Goal: Use online tool/utility: Utilize a website feature to perform a specific function

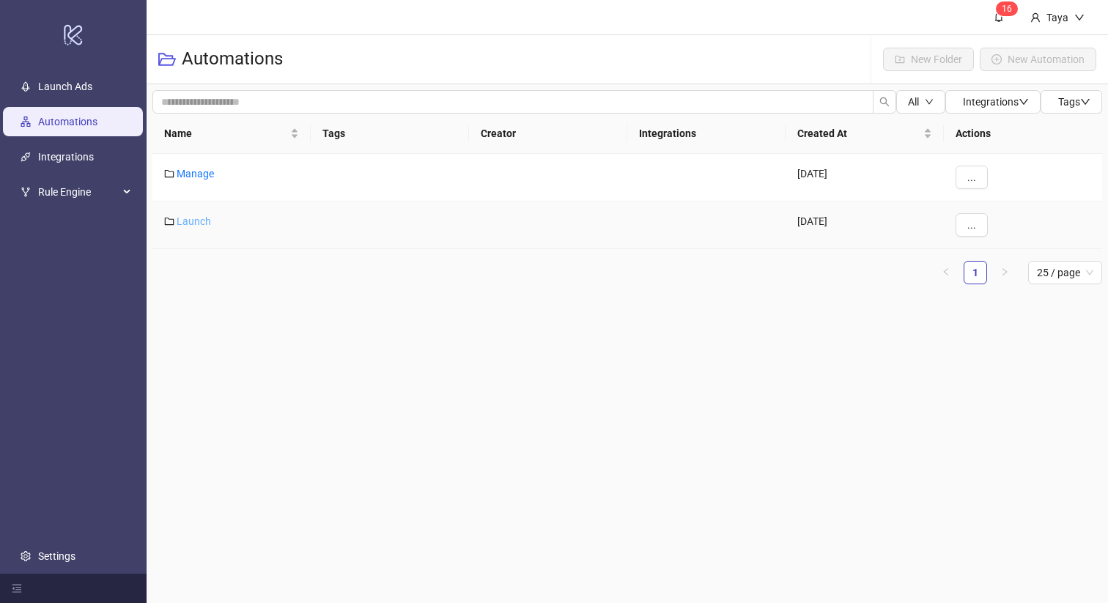
click at [190, 223] on link "Launch" at bounding box center [194, 221] width 34 height 12
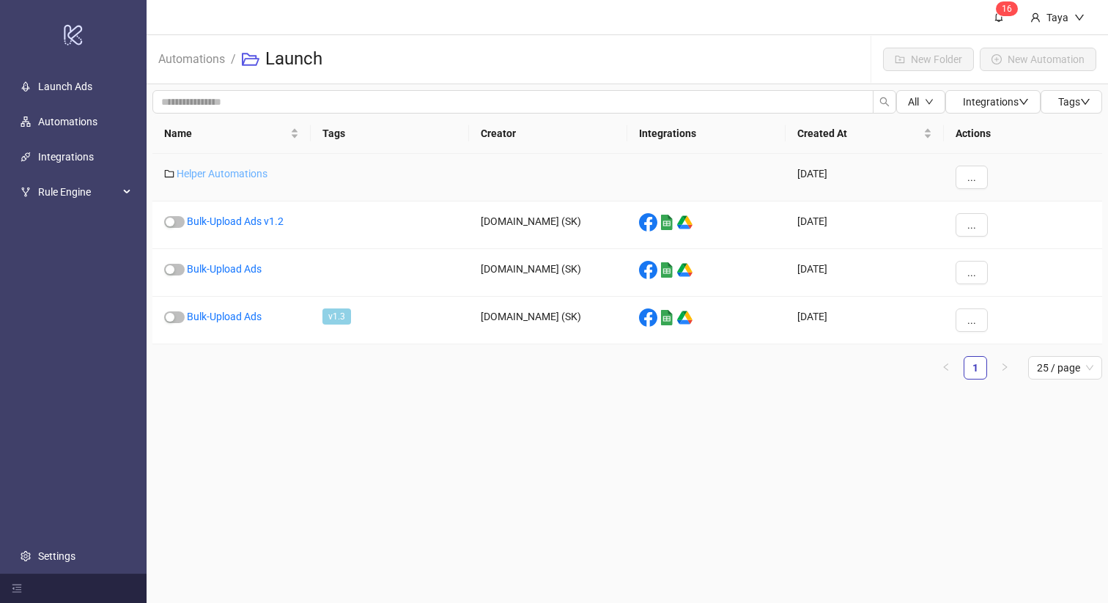
click at [204, 176] on link "Helper Automations" at bounding box center [222, 174] width 91 height 12
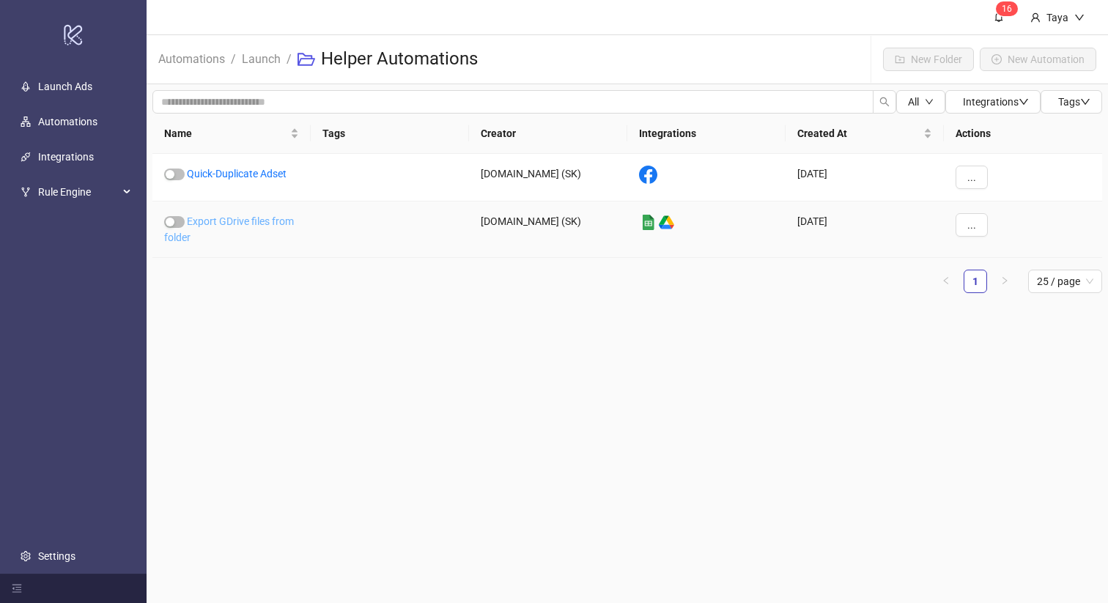
click at [218, 226] on link "Export GDrive files from folder" at bounding box center [229, 229] width 130 height 28
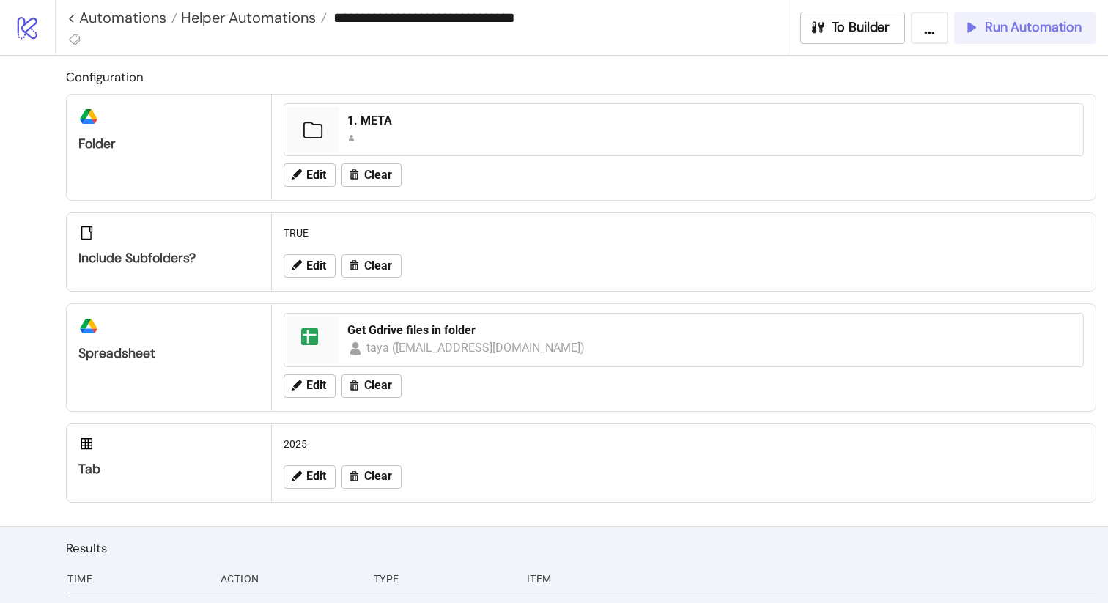
click at [980, 35] on div "Run Automation" at bounding box center [1022, 27] width 119 height 17
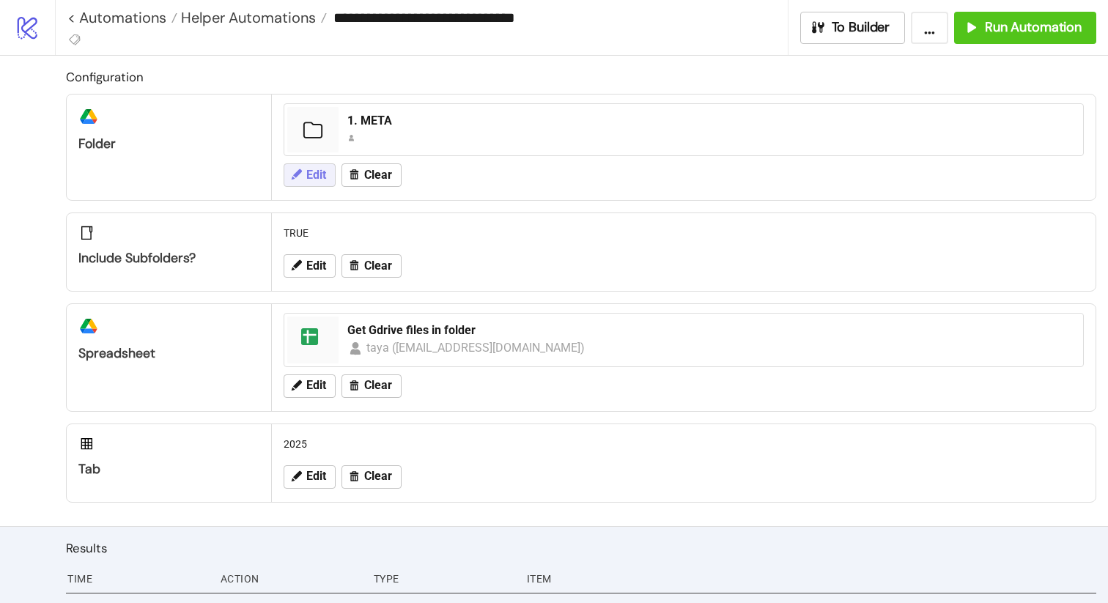
click at [306, 176] on span "Edit" at bounding box center [316, 175] width 20 height 13
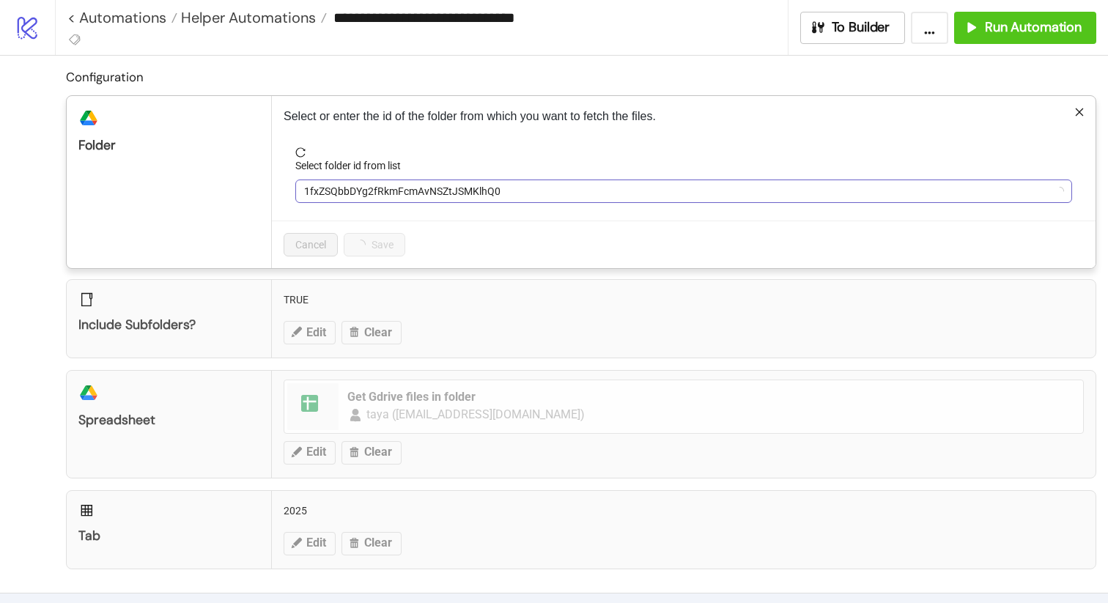
click at [446, 194] on span "1fxZSQbbDYg2fRkmFcmAvNSZtJSMKlhQ0" at bounding box center [683, 191] width 759 height 22
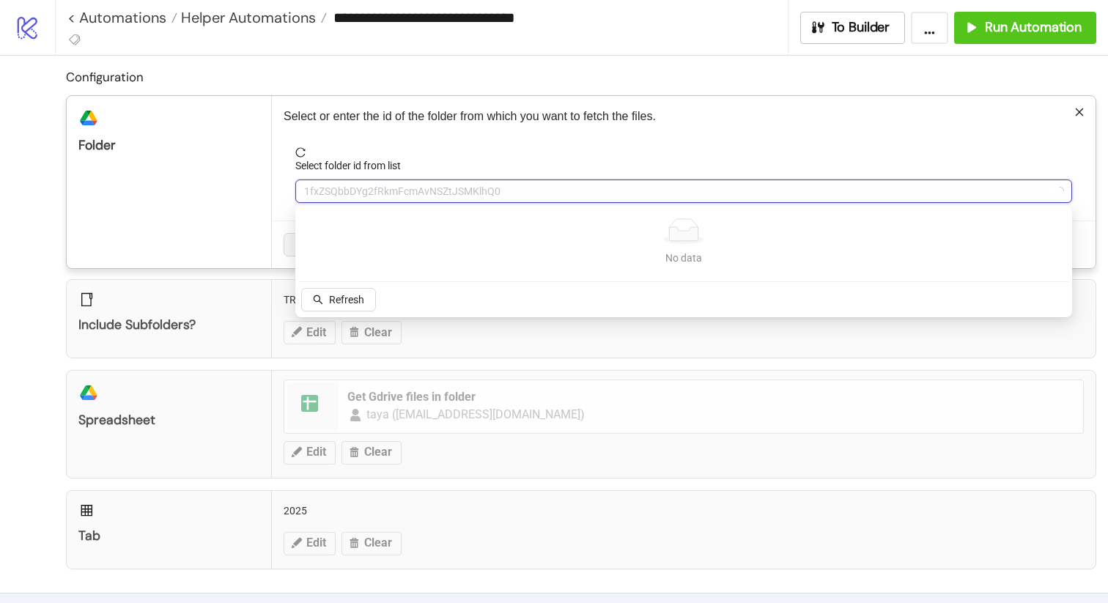
type input "*"
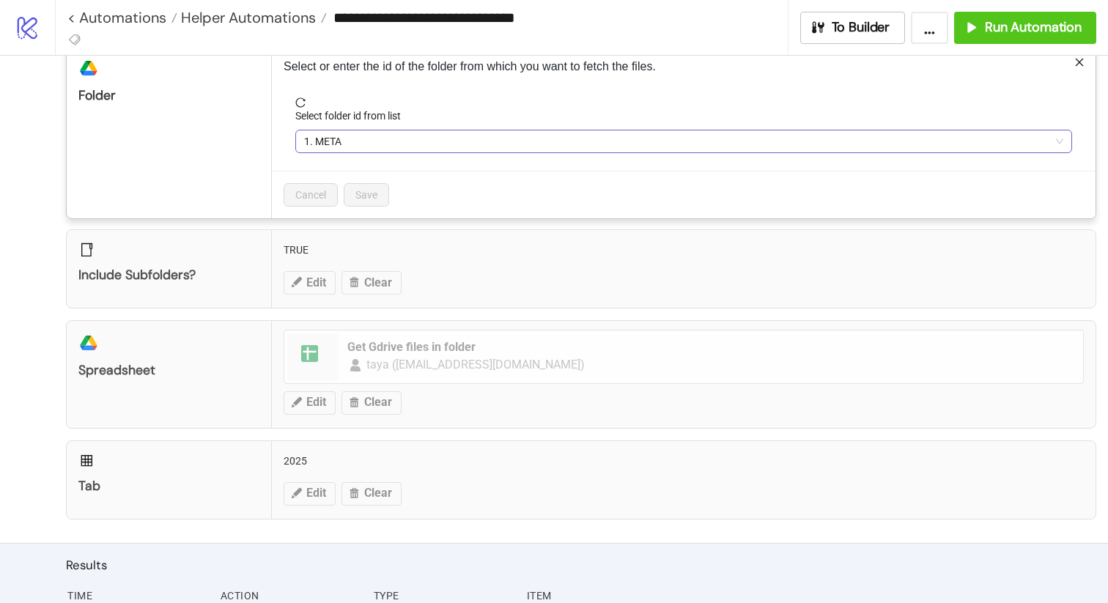
scroll to position [48, 0]
click at [375, 136] on span "1. META" at bounding box center [683, 144] width 759 height 22
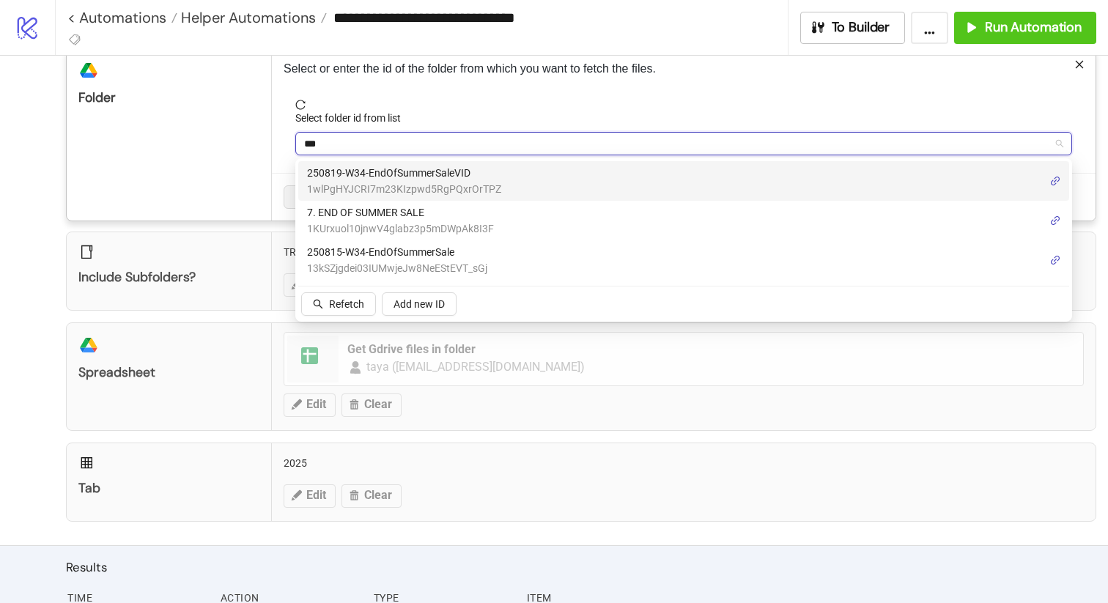
type input "***"
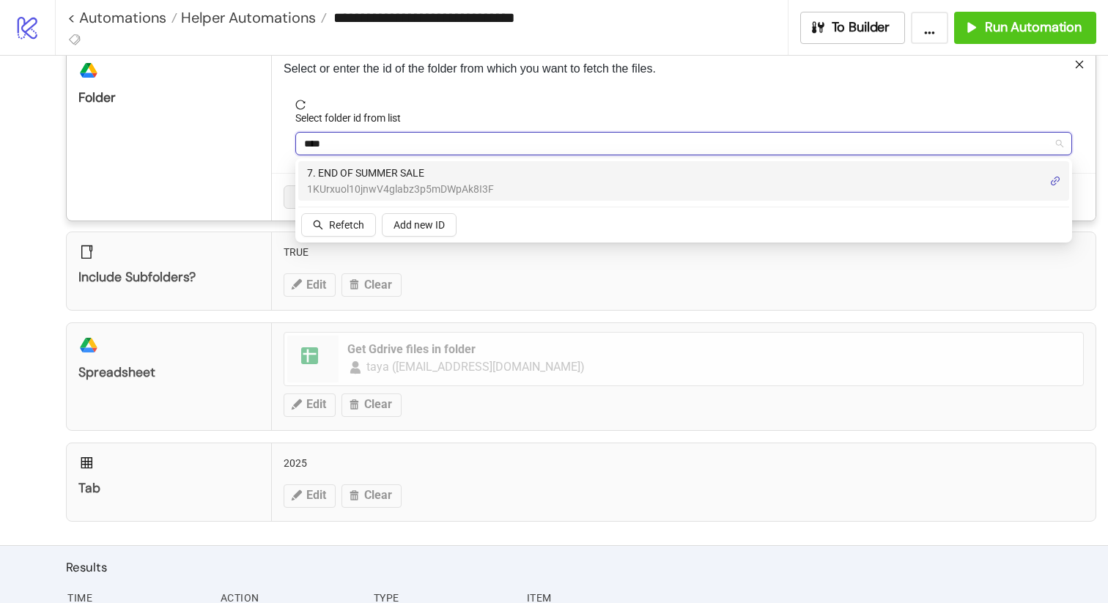
click at [369, 191] on span "1KUrxuol10jnwV4glabz3p5mDWpAk8I3F" at bounding box center [400, 189] width 187 height 16
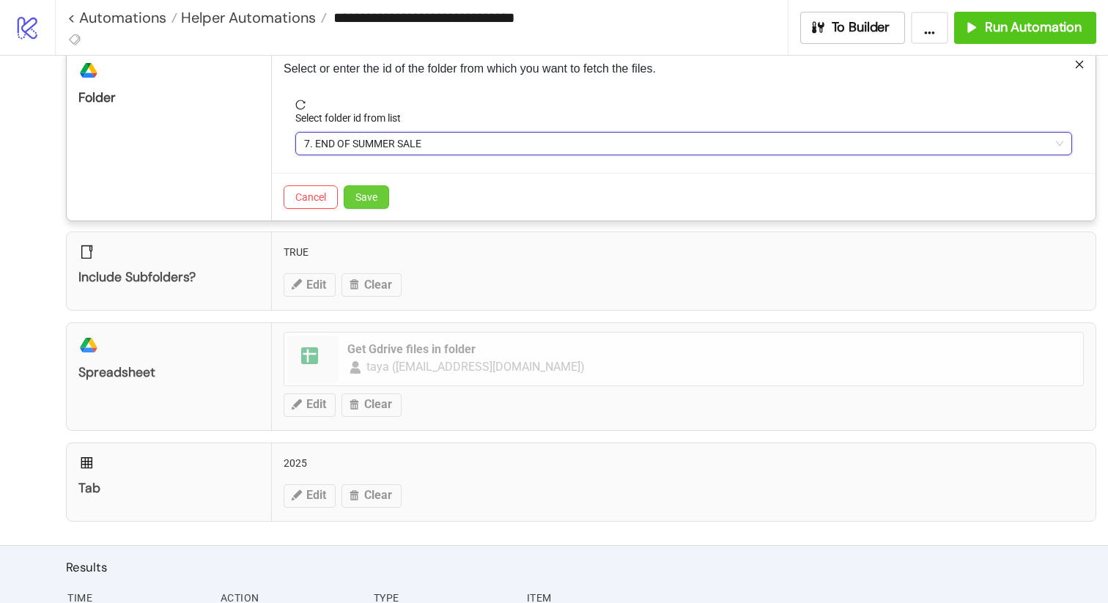
click at [370, 197] on span "Save" at bounding box center [366, 197] width 22 height 12
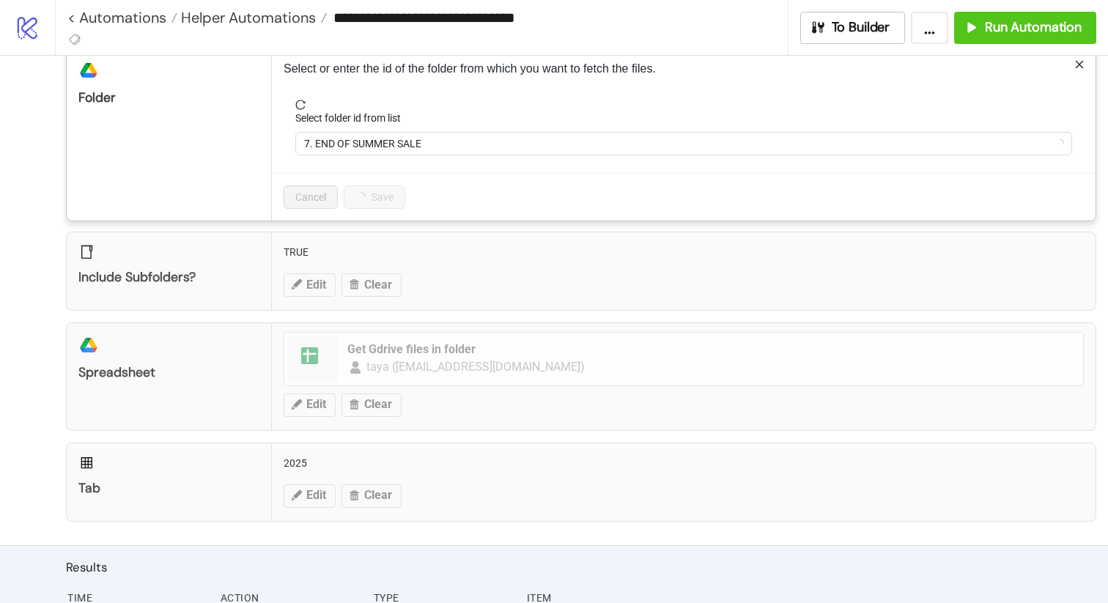
scroll to position [30, 0]
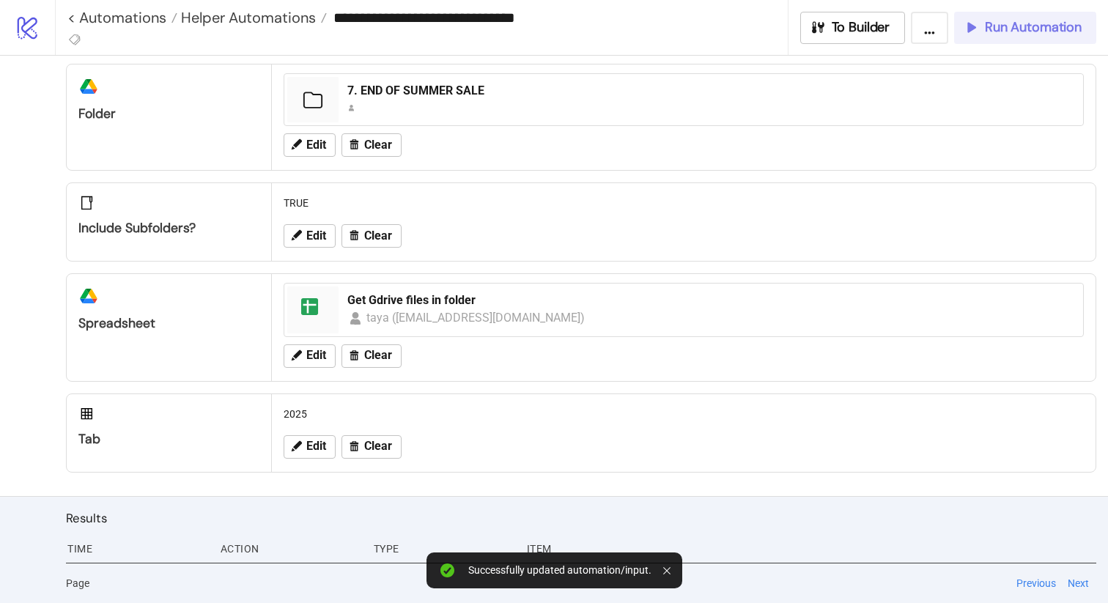
click at [997, 43] on button "Run Automation" at bounding box center [1025, 28] width 142 height 32
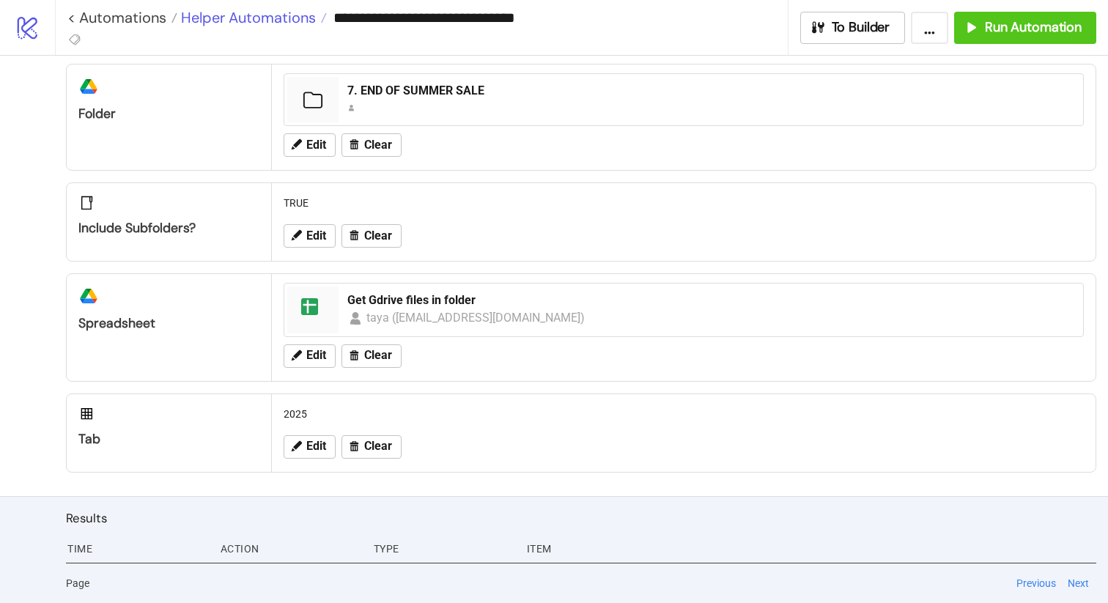
click at [215, 20] on span "Helper Automations" at bounding box center [246, 17] width 139 height 19
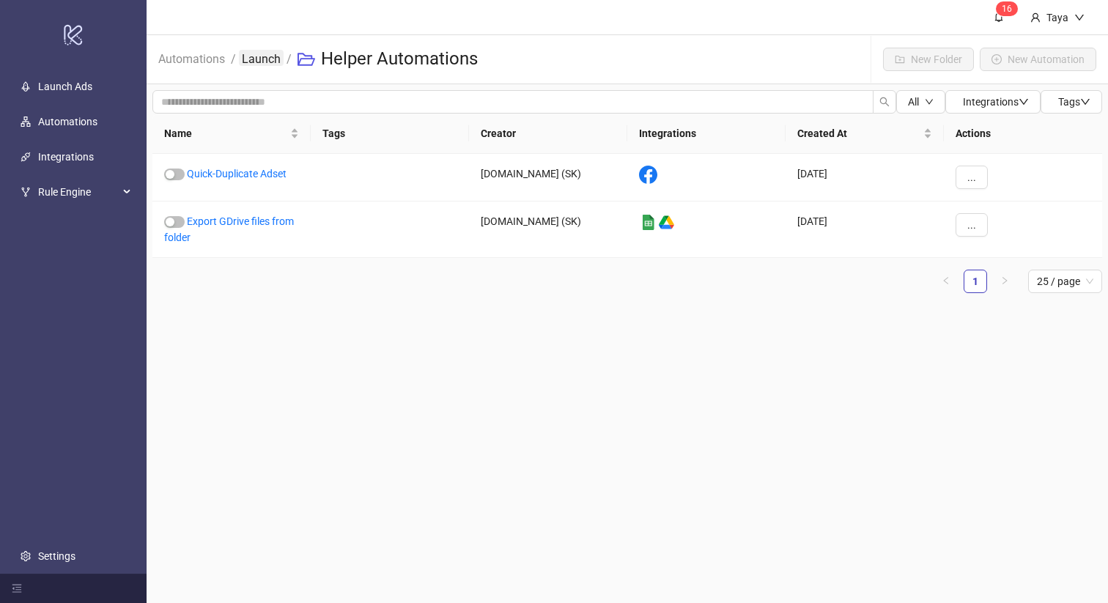
click at [247, 56] on link "Launch" at bounding box center [261, 58] width 45 height 16
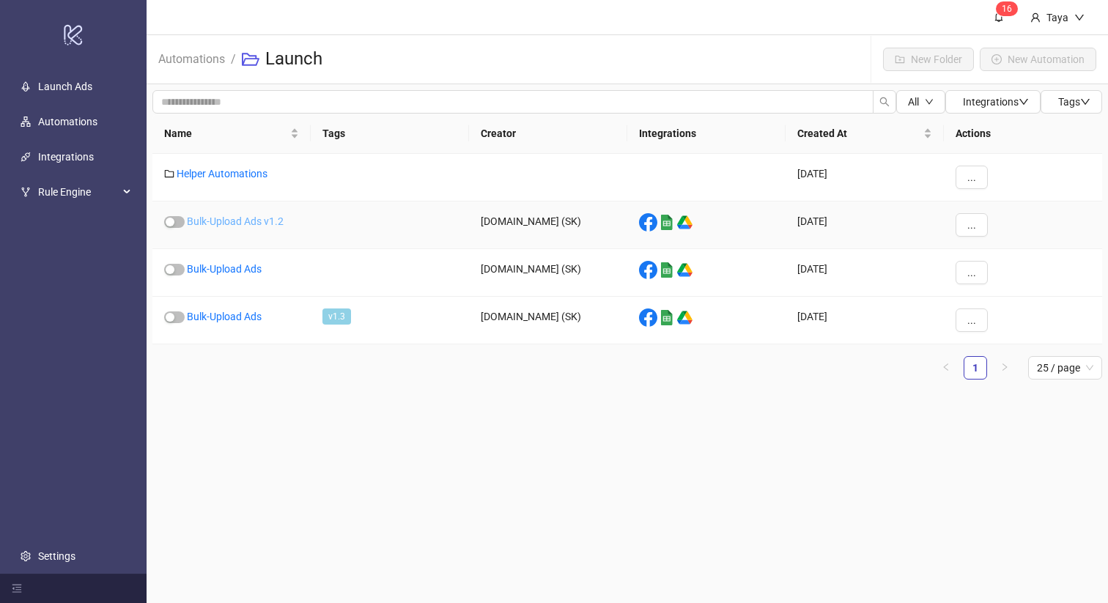
click at [237, 217] on link "Bulk-Upload Ads v1.2" at bounding box center [235, 221] width 97 height 12
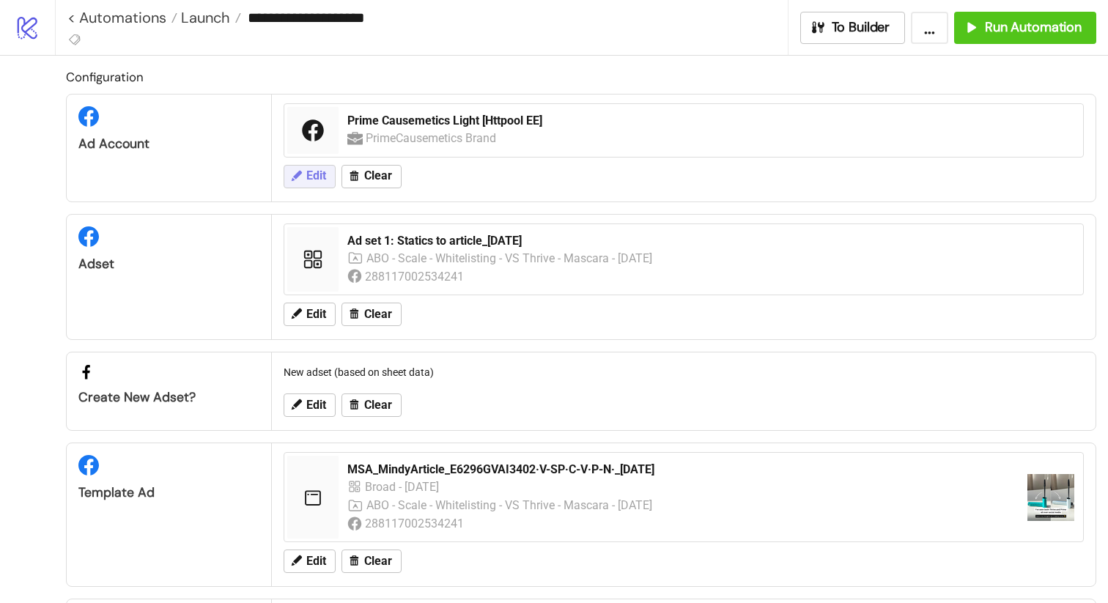
click at [312, 172] on span "Edit" at bounding box center [316, 175] width 20 height 13
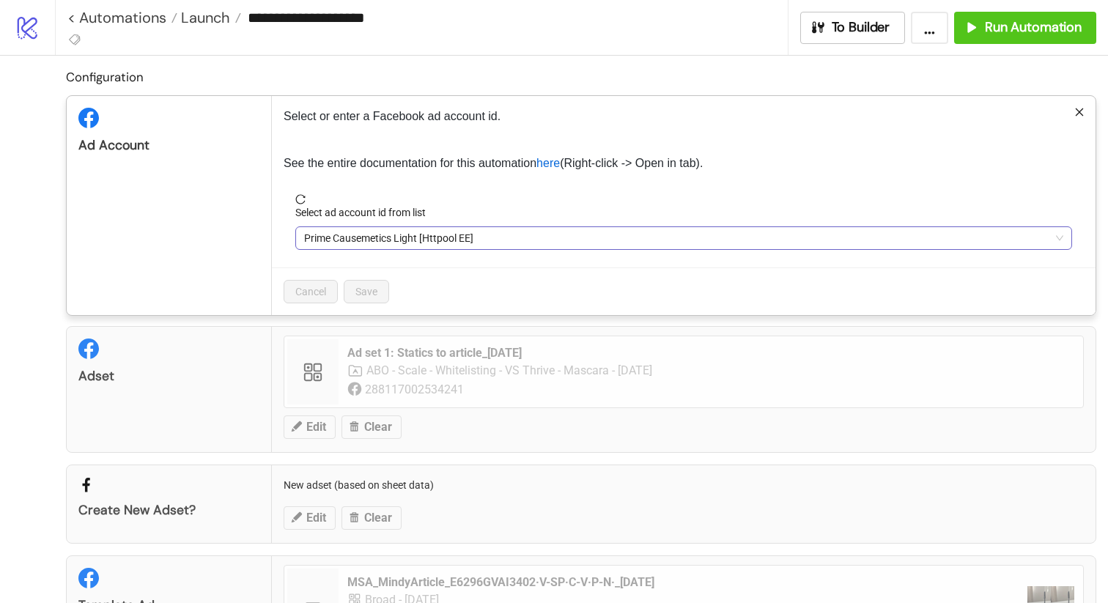
click at [588, 235] on span "Prime Causemetics Light [Httpool EE]" at bounding box center [683, 238] width 759 height 22
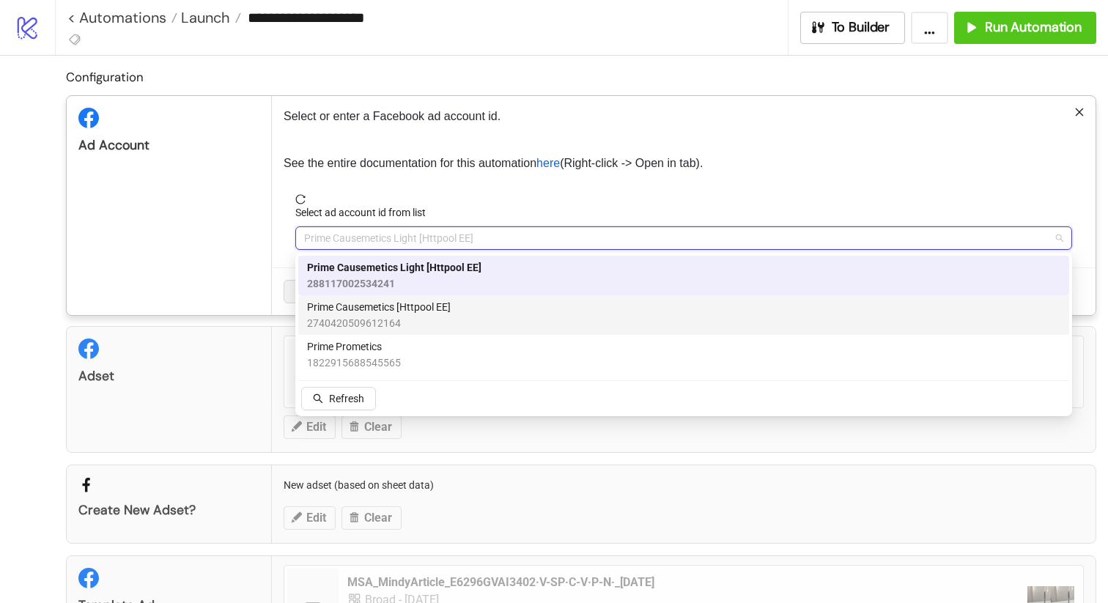
click at [565, 309] on div "Prime Causemetics [Httpool EE] 2740420509612164" at bounding box center [683, 315] width 753 height 32
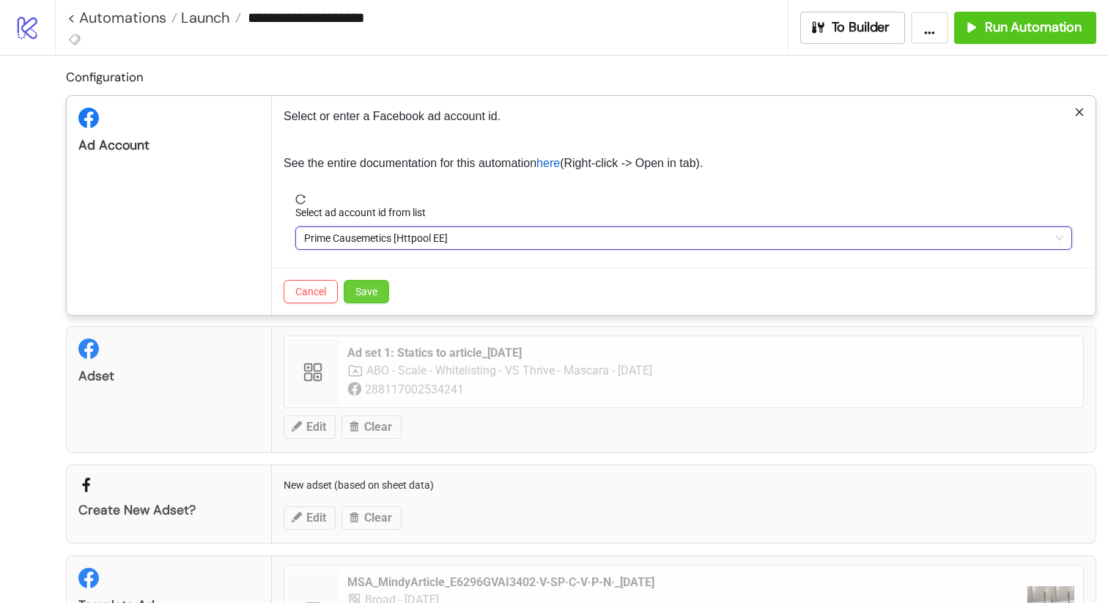
click at [378, 293] on button "Save" at bounding box center [366, 291] width 45 height 23
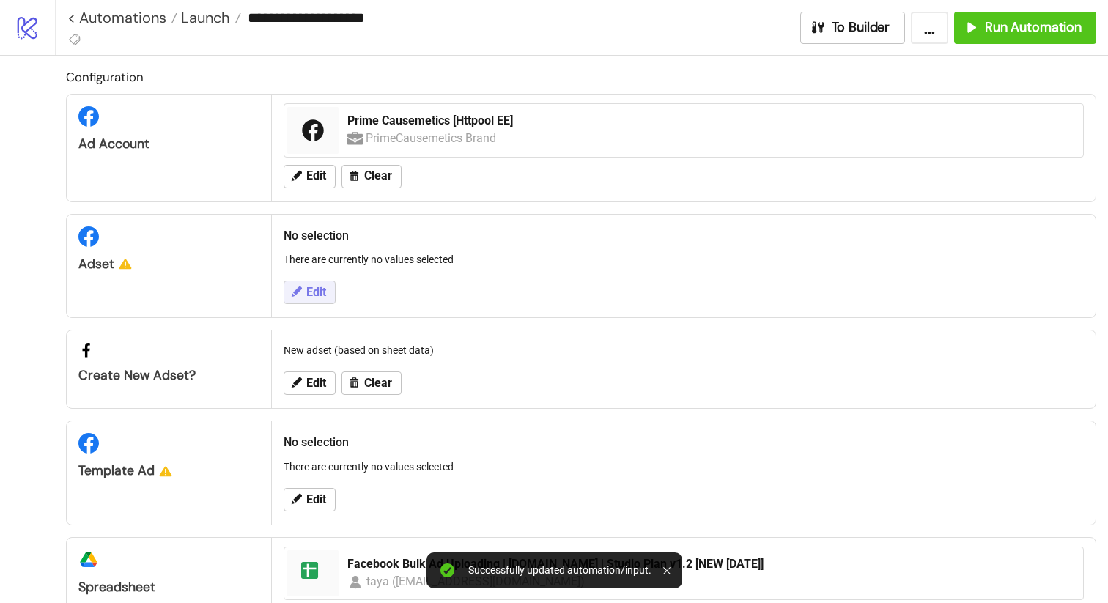
click at [314, 295] on span "Edit" at bounding box center [316, 292] width 20 height 13
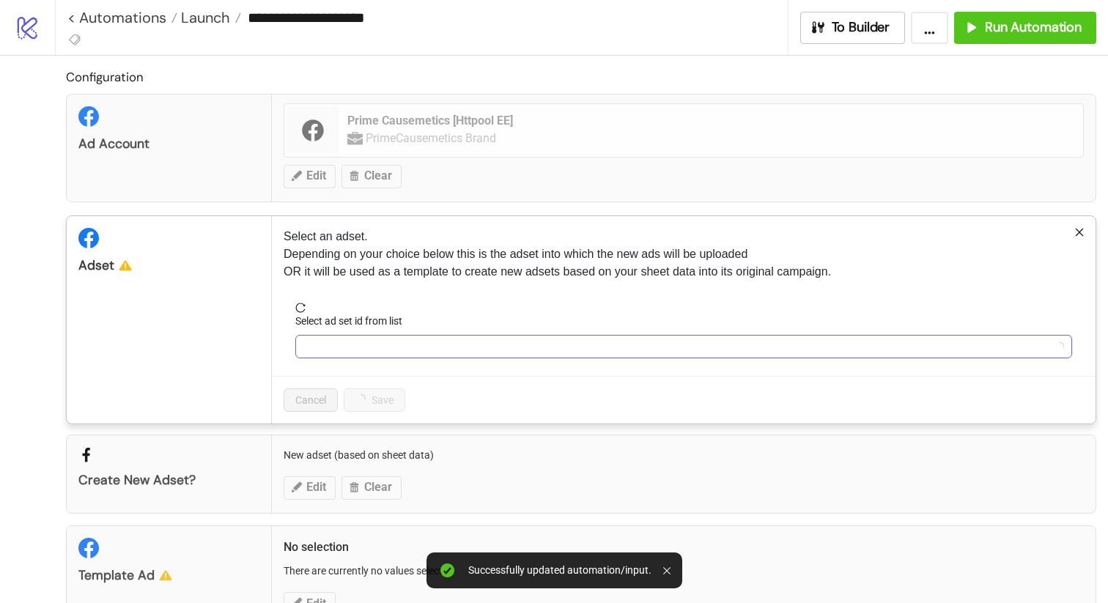
click at [490, 350] on input "Select ad set id from list" at bounding box center [677, 347] width 746 height 22
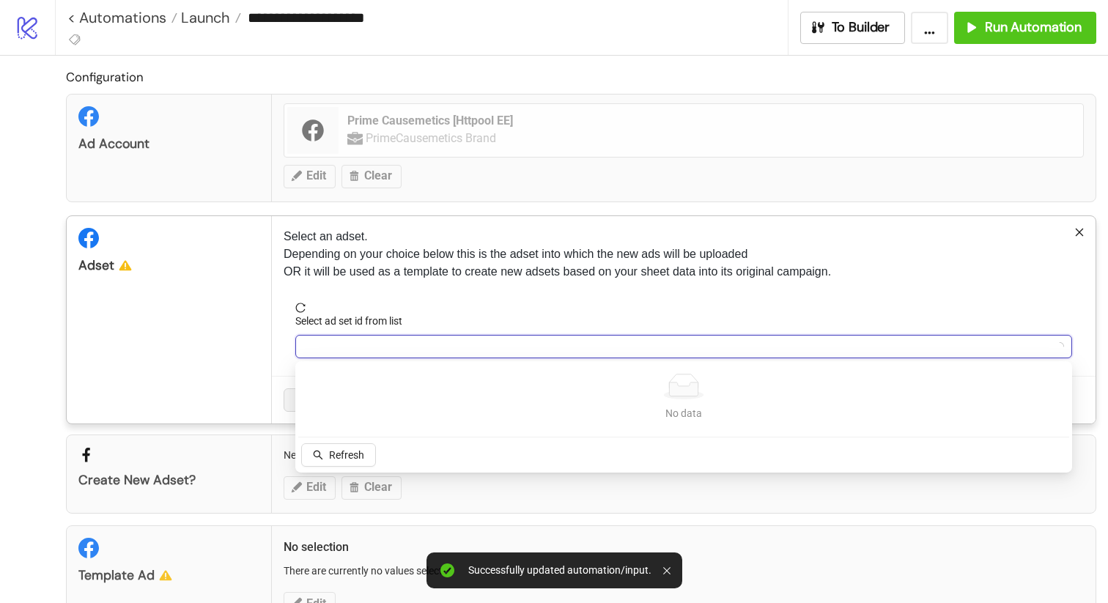
click at [351, 451] on span "Refresh" at bounding box center [346, 455] width 35 height 12
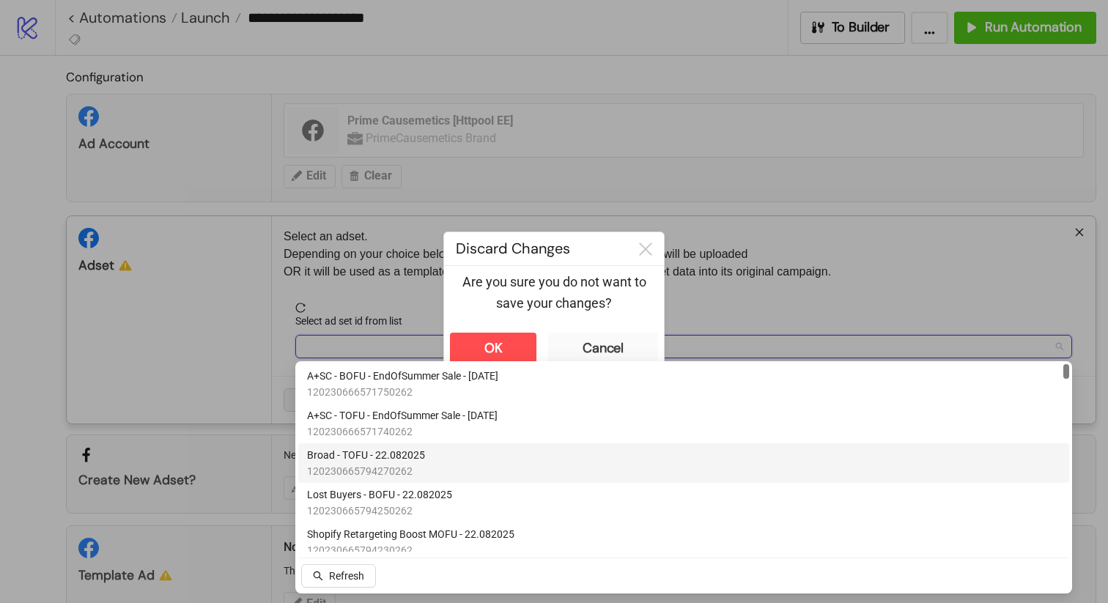
click at [468, 458] on div "Broad - TOFU - 22.082025 120230665794270262" at bounding box center [683, 463] width 753 height 32
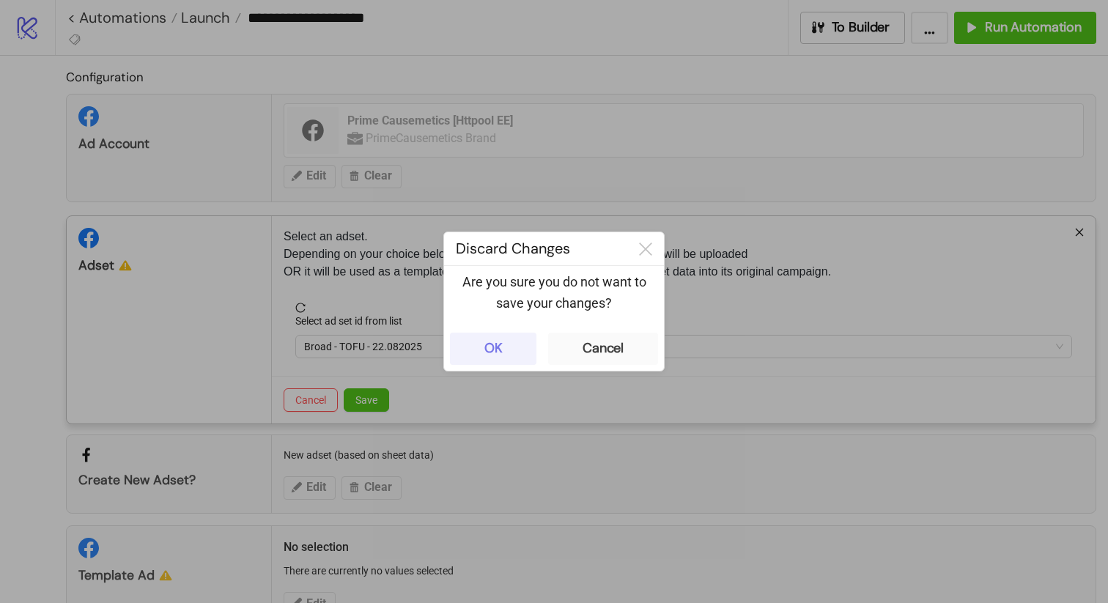
click at [484, 342] on div "OK" at bounding box center [493, 348] width 18 height 17
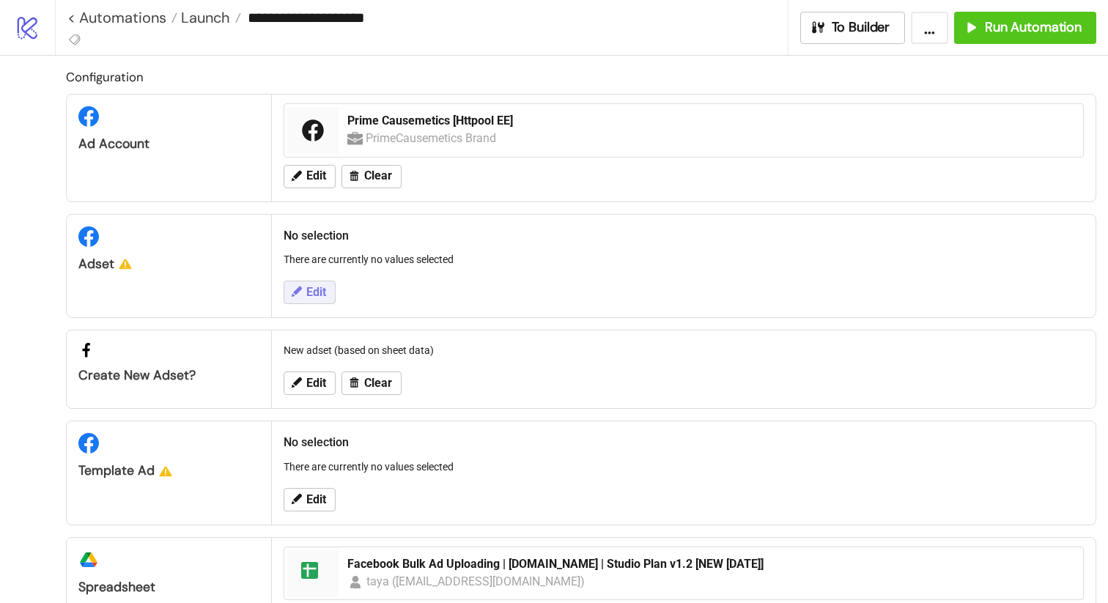
click at [320, 296] on span "Edit" at bounding box center [316, 292] width 20 height 13
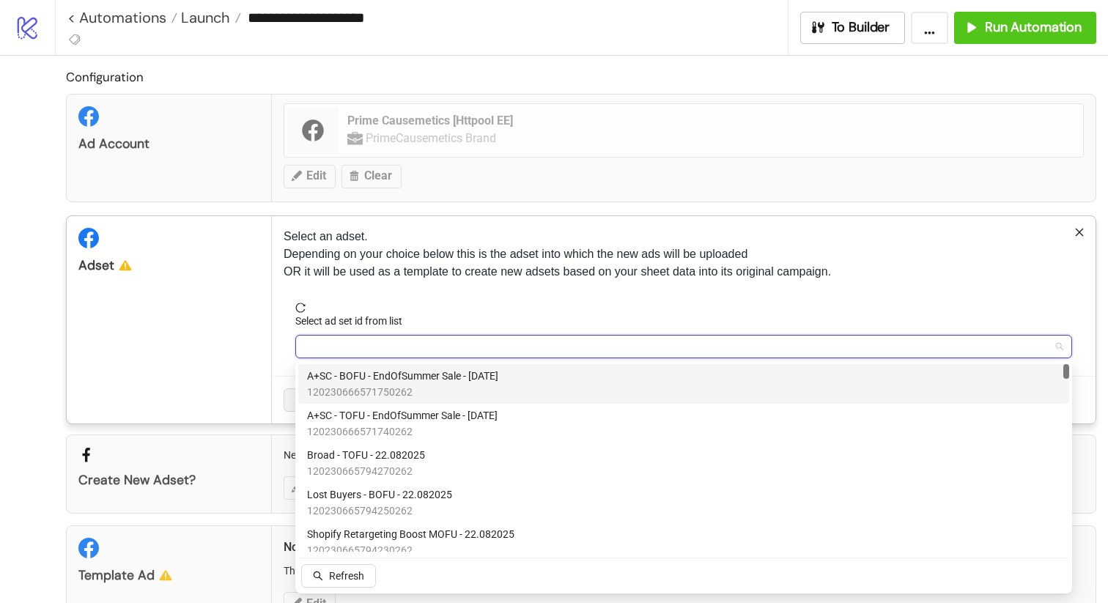
click at [466, 336] on input "Select ad set id from list" at bounding box center [677, 347] width 746 height 22
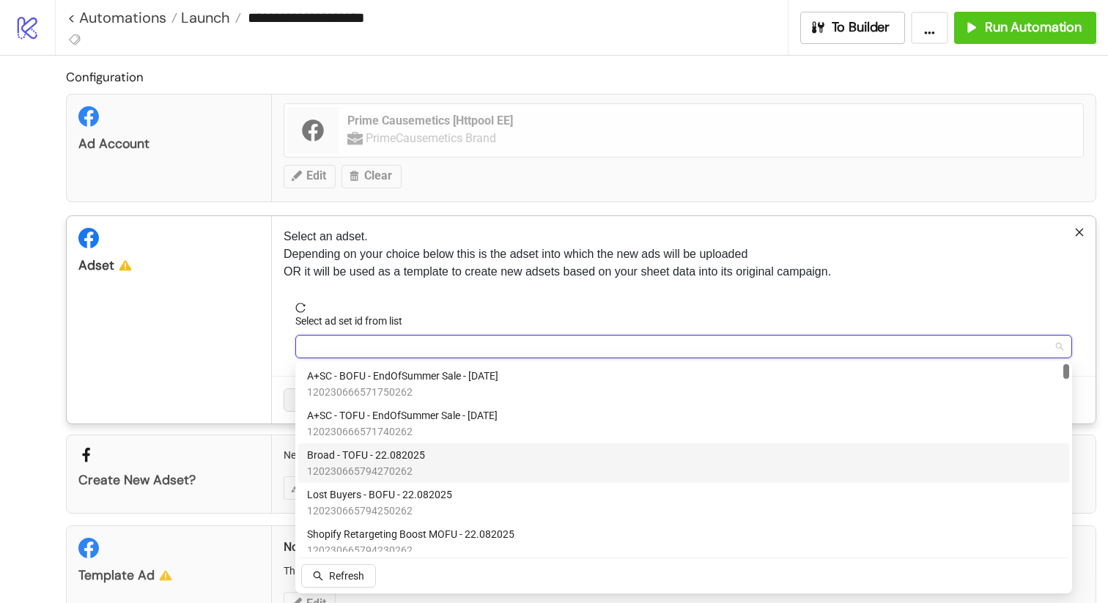
click at [459, 449] on div "Broad - TOFU - 22.082025 120230665794270262" at bounding box center [683, 463] width 753 height 32
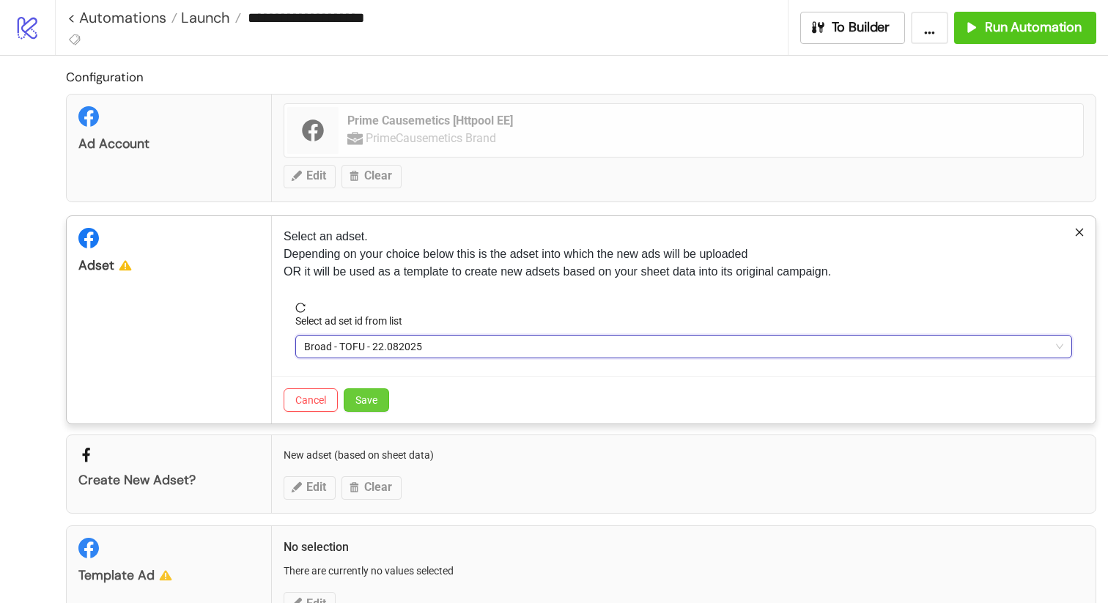
click at [383, 404] on button "Save" at bounding box center [366, 399] width 45 height 23
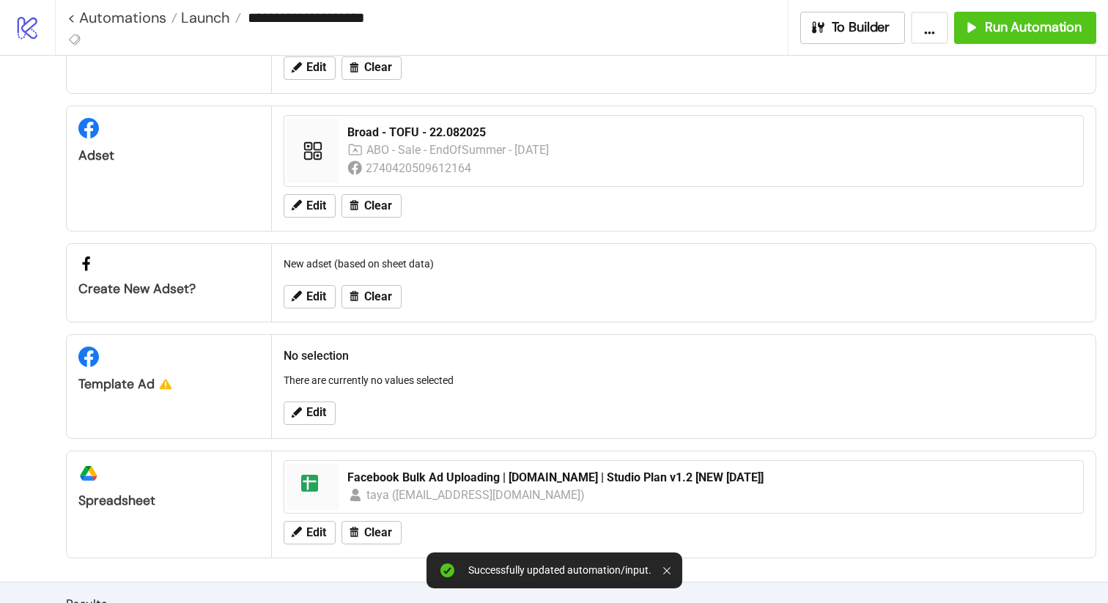
scroll to position [116, 0]
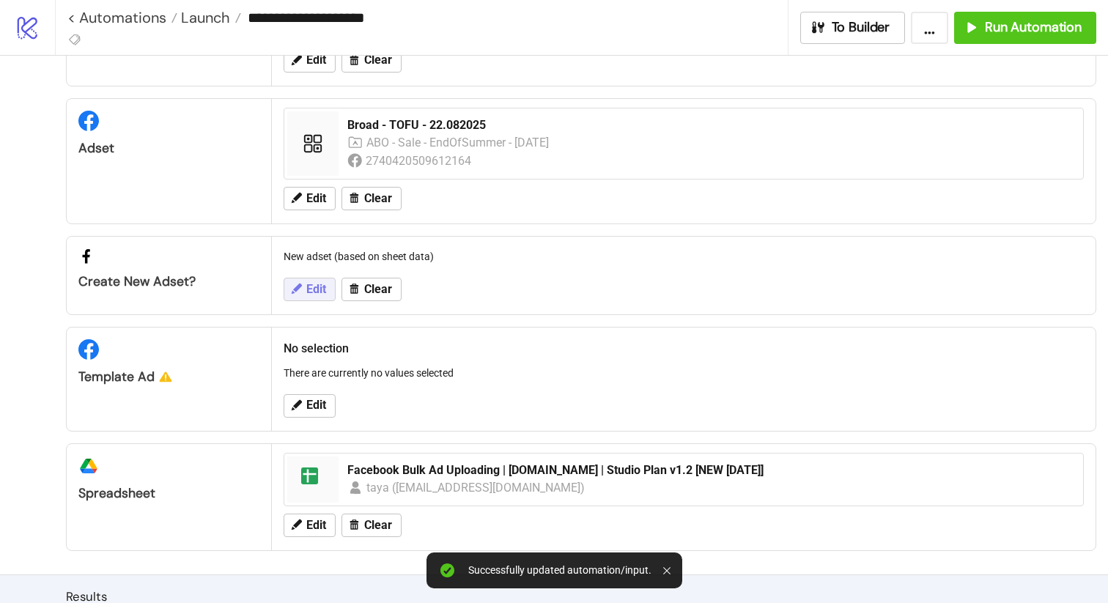
click at [308, 299] on button "Edit" at bounding box center [310, 289] width 52 height 23
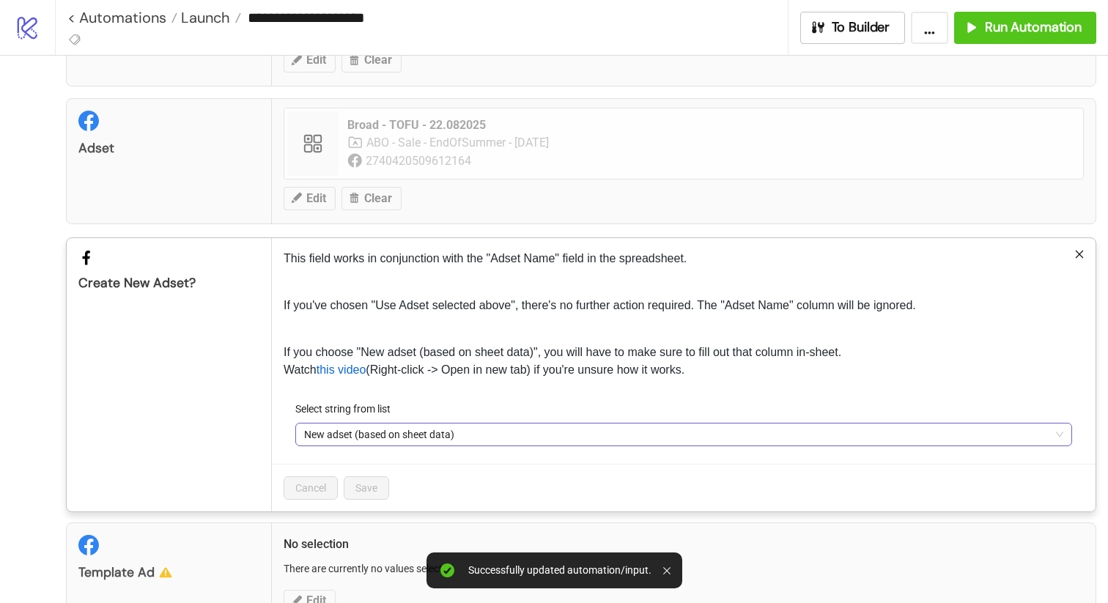
click at [477, 432] on span "New adset (based on sheet data)" at bounding box center [683, 435] width 759 height 22
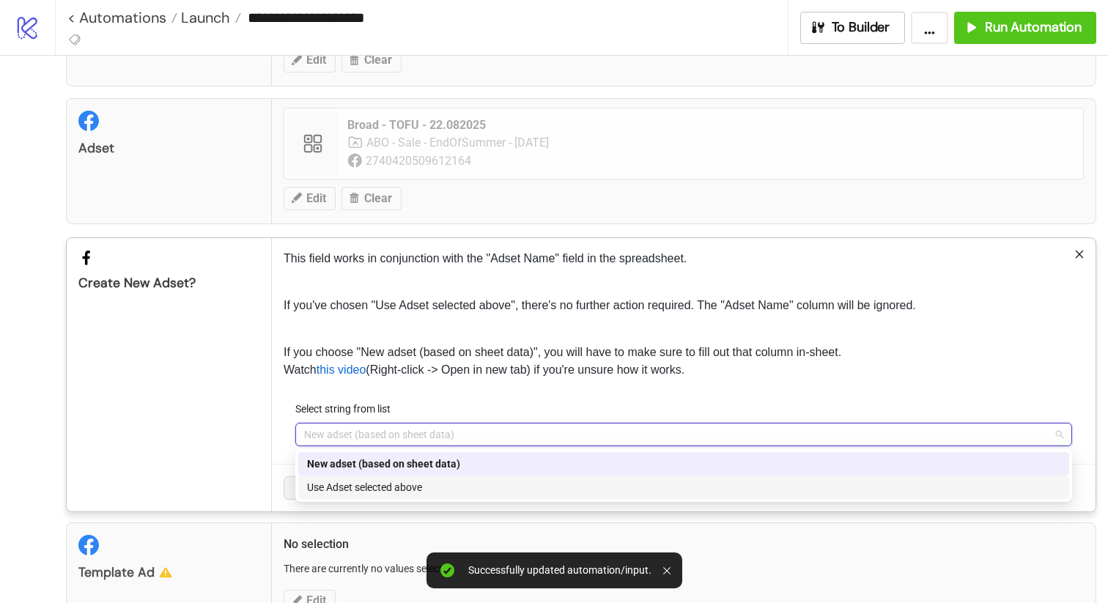
click at [469, 489] on div "Use Adset selected above" at bounding box center [683, 487] width 753 height 16
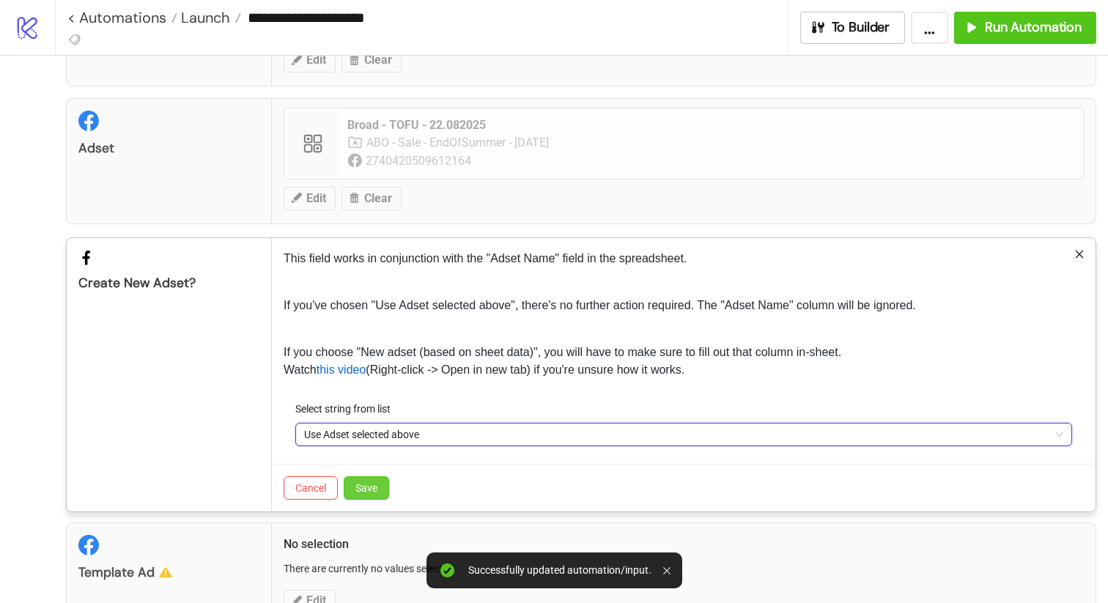
click at [382, 486] on button "Save" at bounding box center [366, 487] width 45 height 23
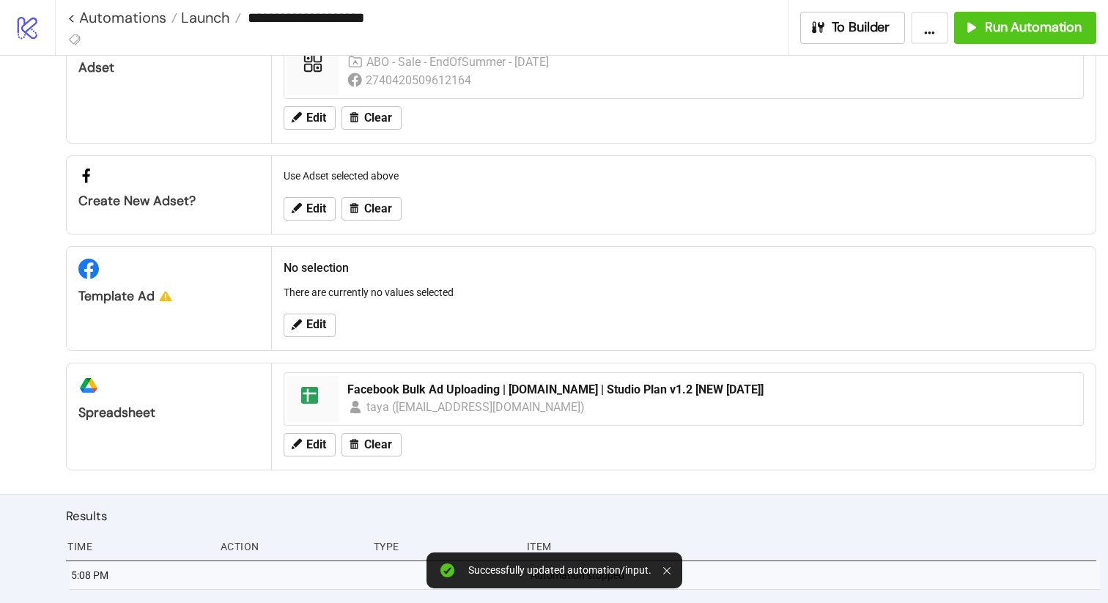
scroll to position [207, 0]
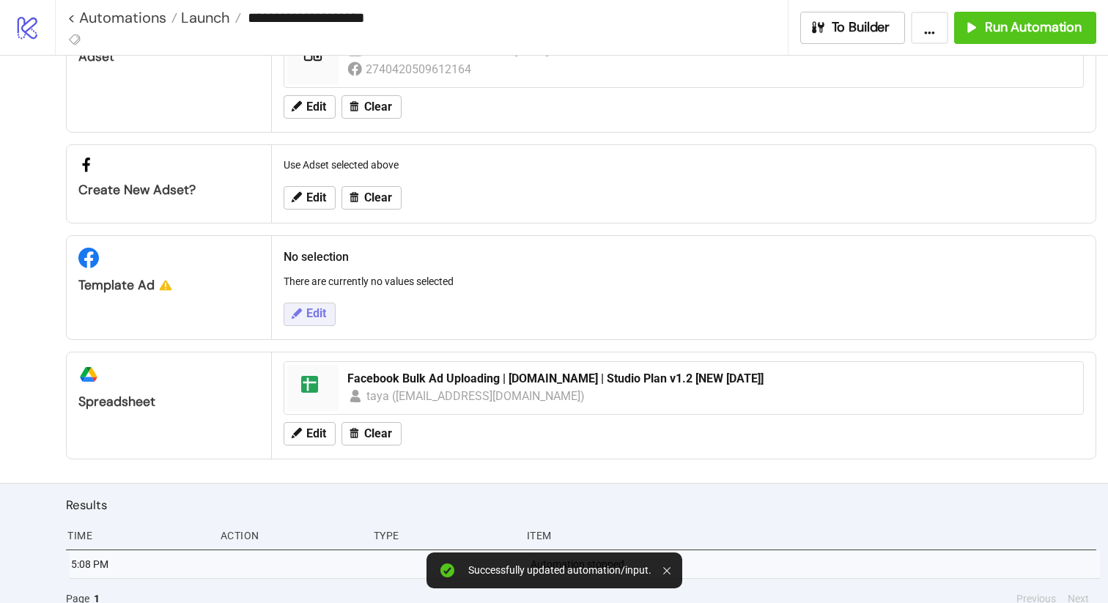
click at [300, 315] on icon at bounding box center [296, 313] width 13 height 13
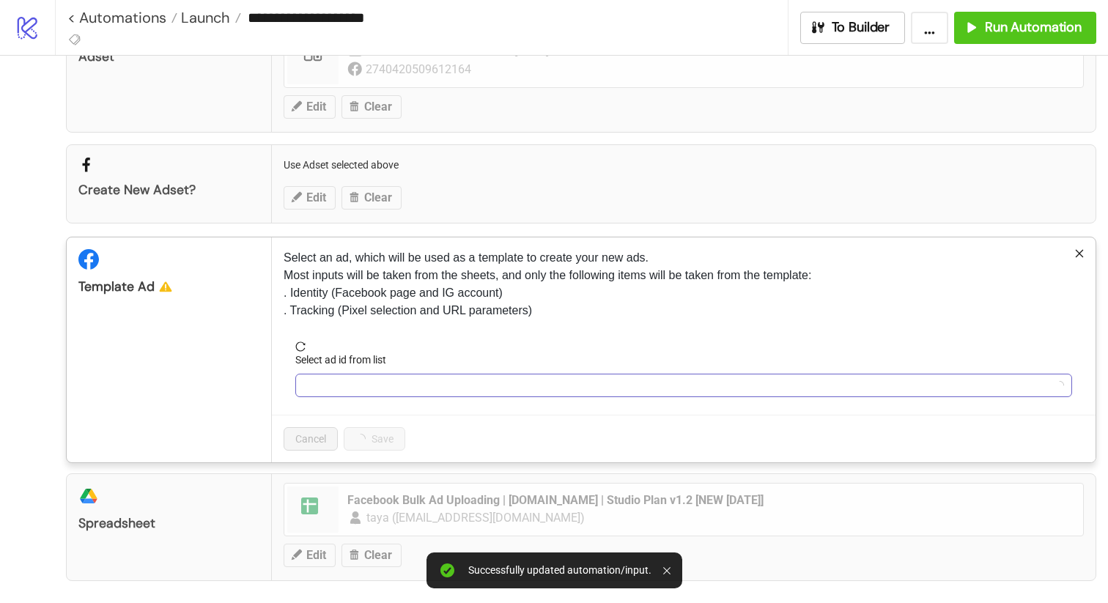
click at [502, 388] on input "Select ad id from list" at bounding box center [677, 386] width 746 height 22
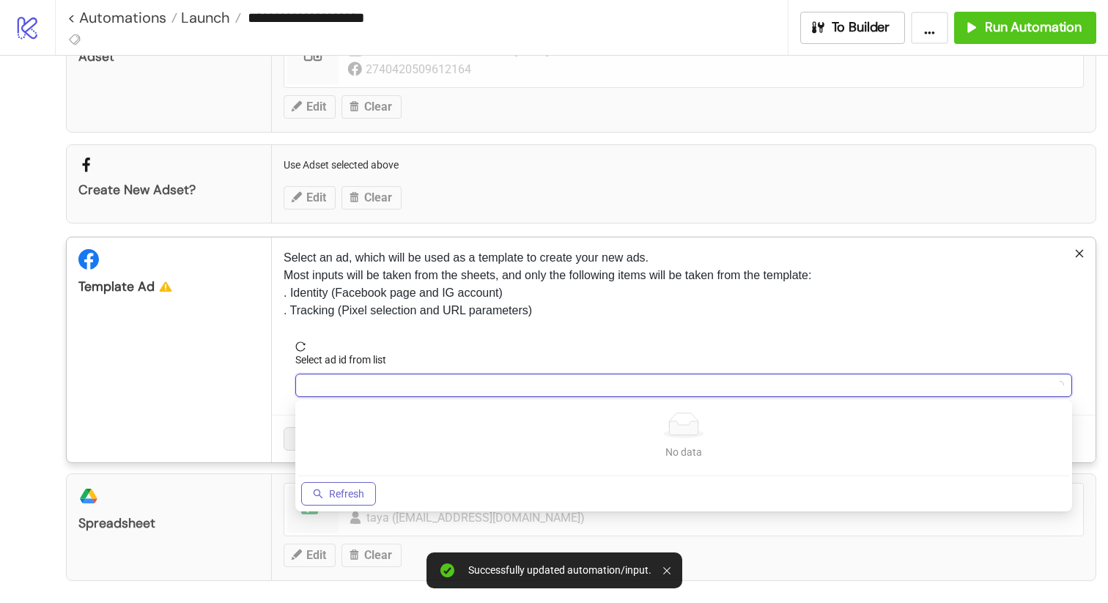
click at [326, 495] on button "Refresh" at bounding box center [338, 493] width 75 height 23
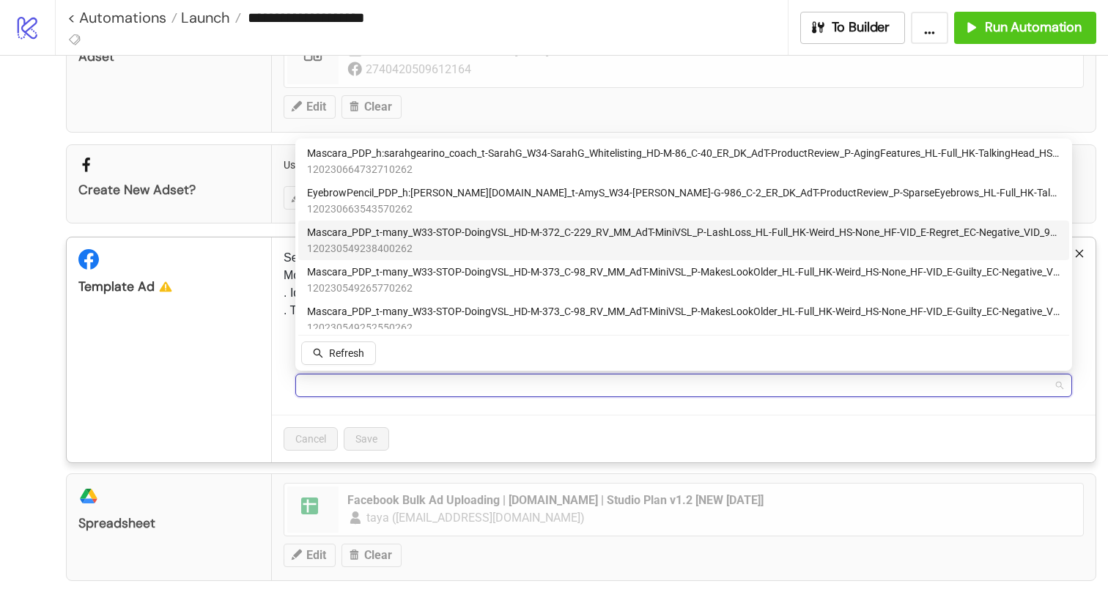
click at [391, 246] on span "120230549238400262" at bounding box center [683, 248] width 753 height 16
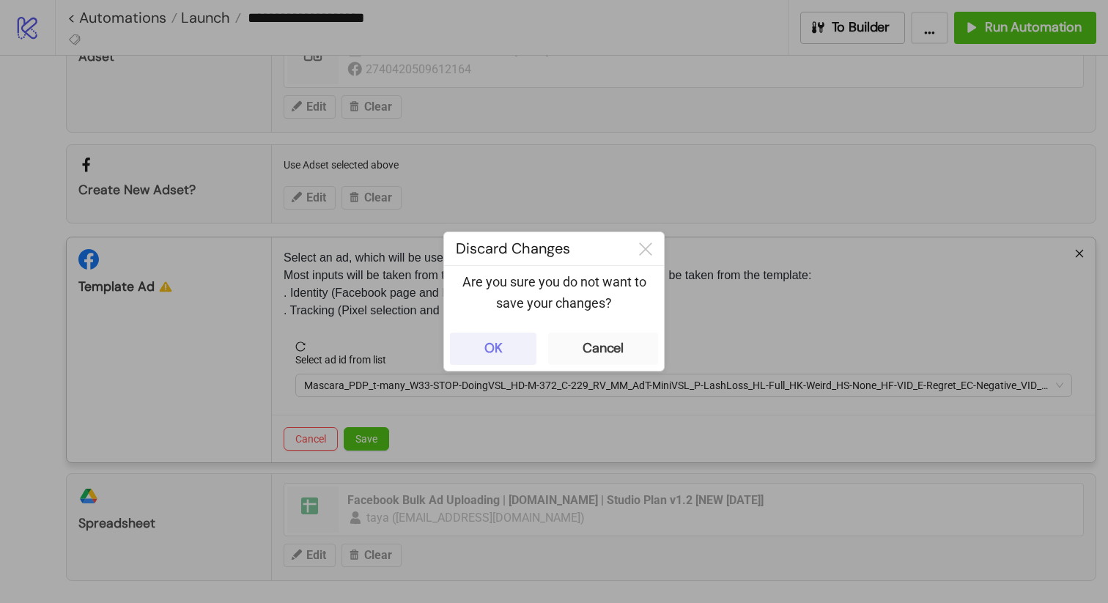
click at [487, 348] on div "OK" at bounding box center [493, 348] width 18 height 17
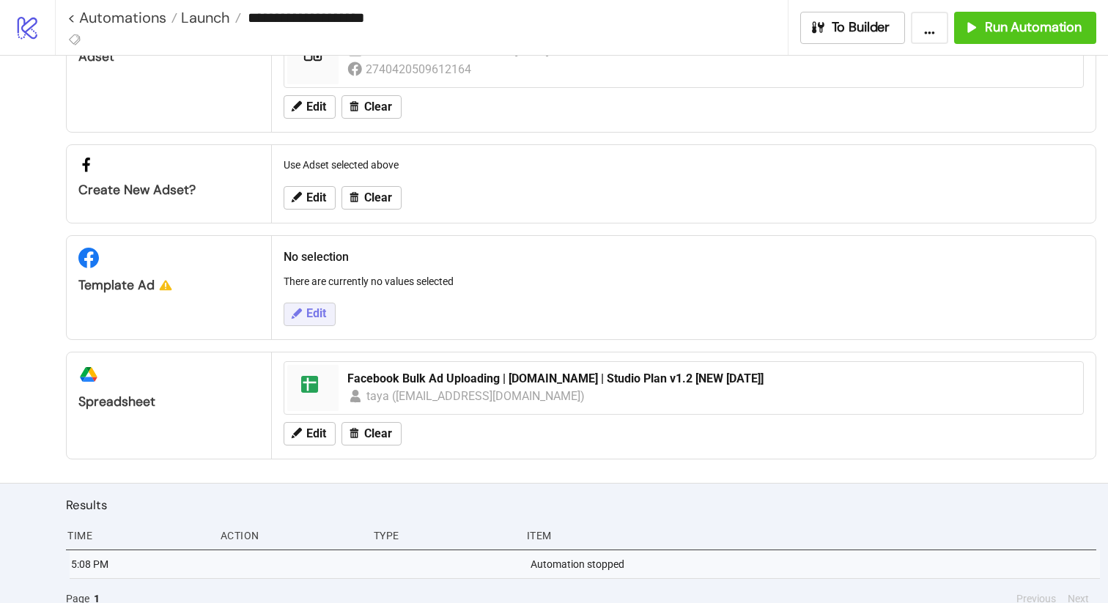
click at [323, 309] on span "Edit" at bounding box center [316, 313] width 20 height 13
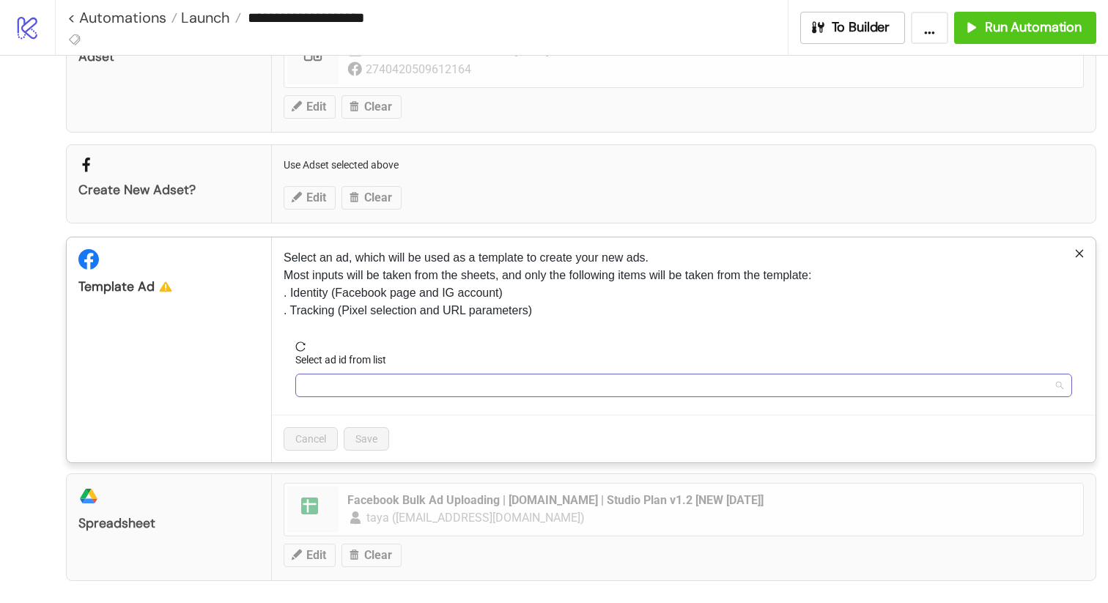
click at [405, 388] on input "Select ad id from list" at bounding box center [677, 386] width 746 height 22
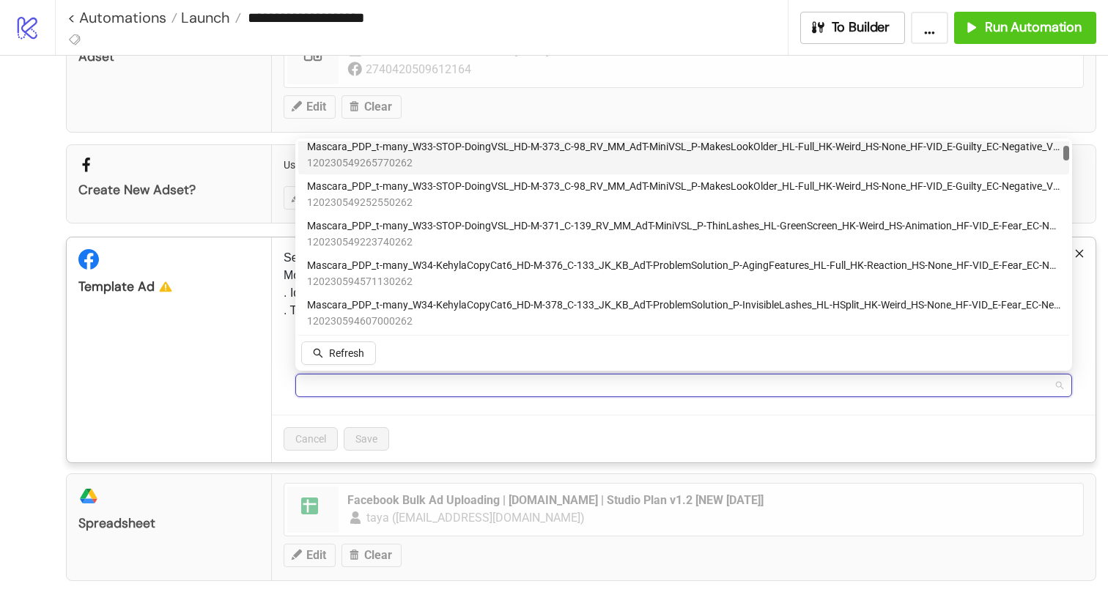
scroll to position [128, 0]
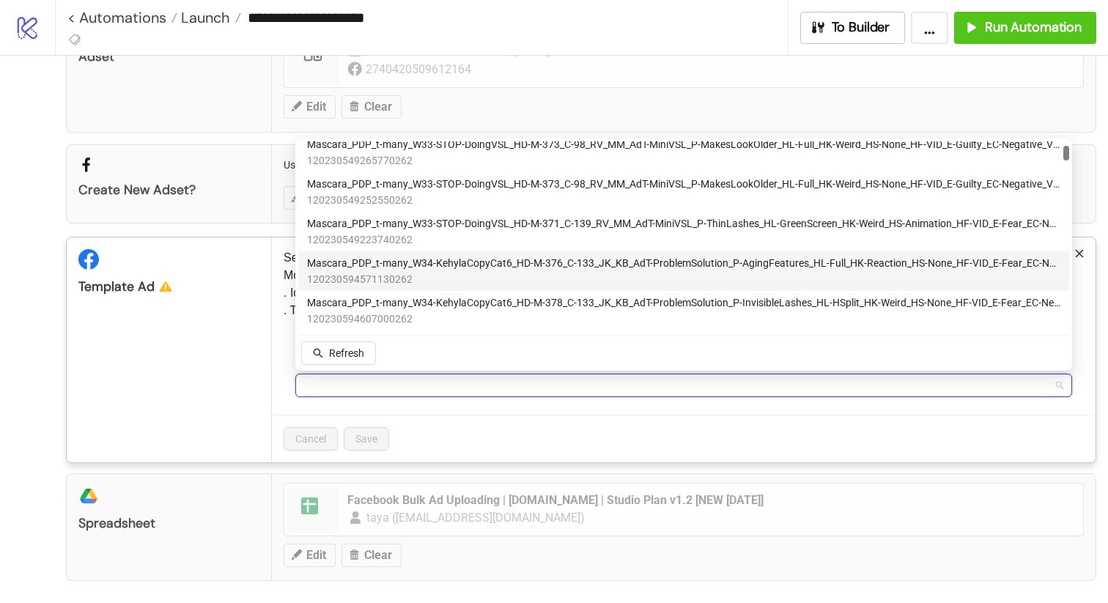
click at [366, 273] on span "120230594571130262" at bounding box center [683, 279] width 753 height 16
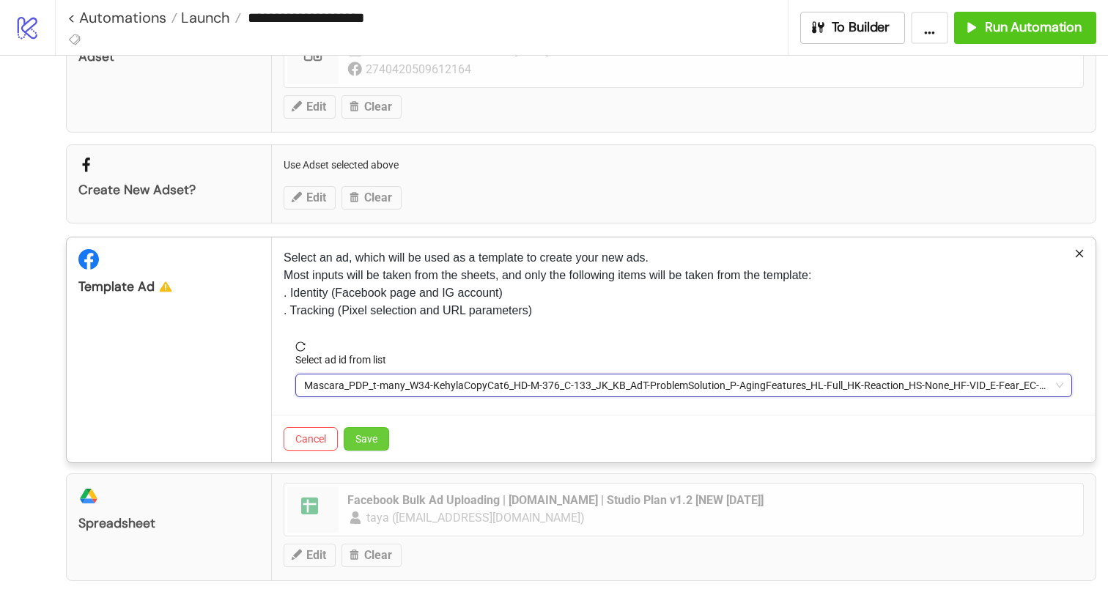
click at [369, 439] on span "Save" at bounding box center [366, 439] width 22 height 12
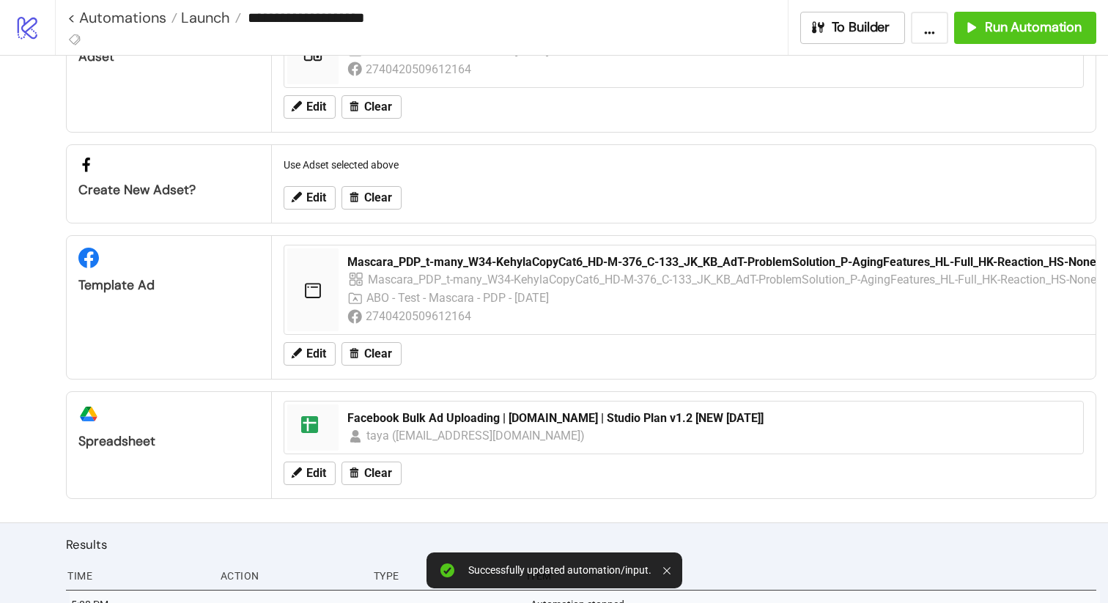
scroll to position [263, 0]
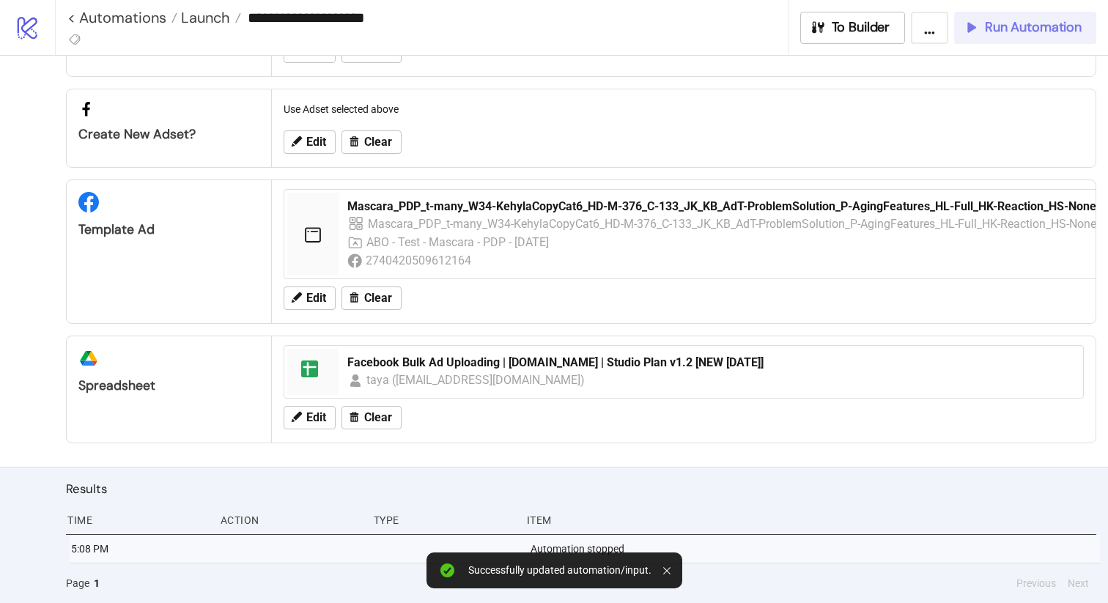
click at [1024, 27] on span "Run Automation" at bounding box center [1033, 27] width 97 height 17
